Goal: Transaction & Acquisition: Purchase product/service

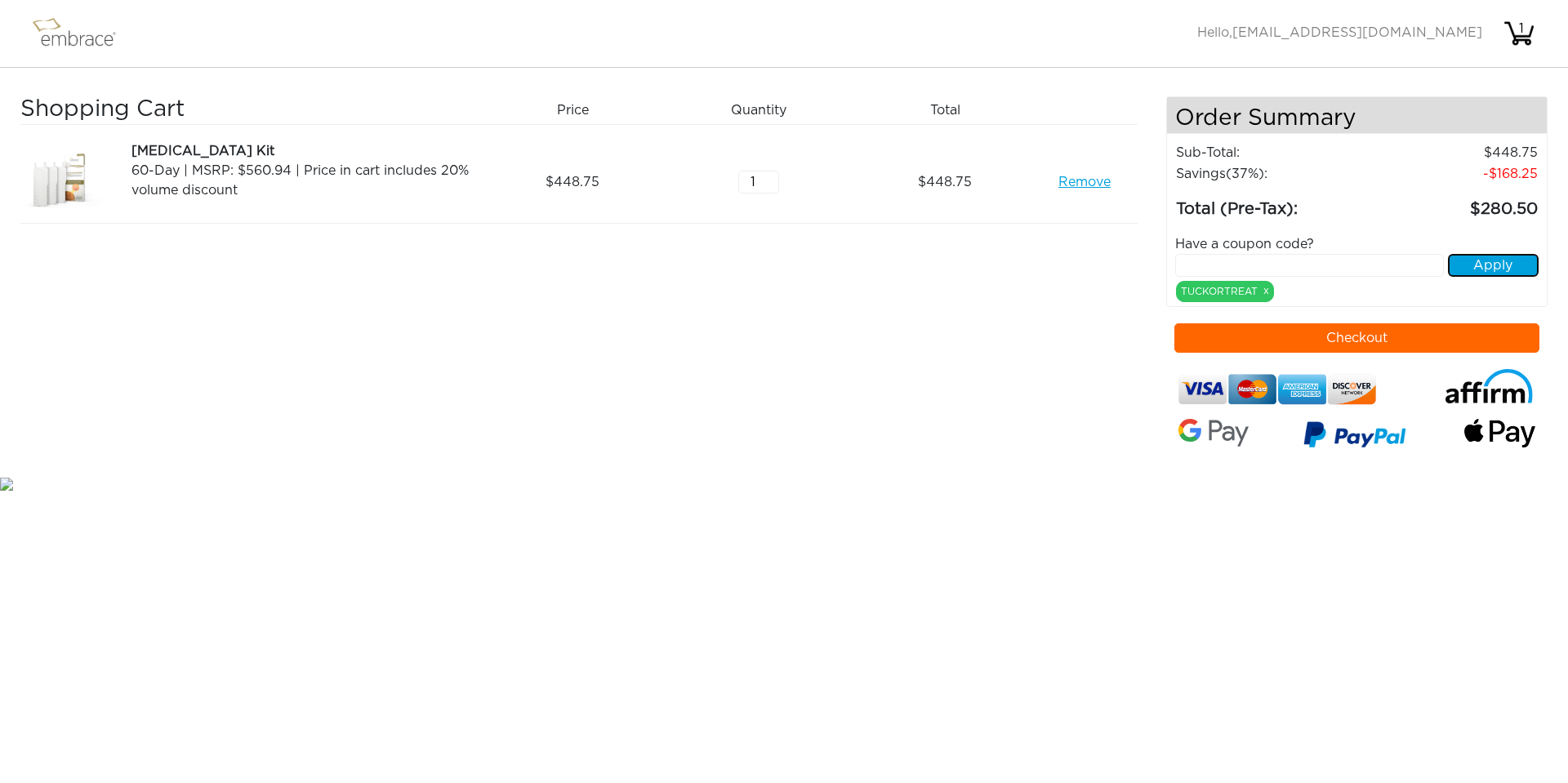
click at [1488, 269] on button "Apply" at bounding box center [1493, 265] width 91 height 23
